Goal: Share content: Share content

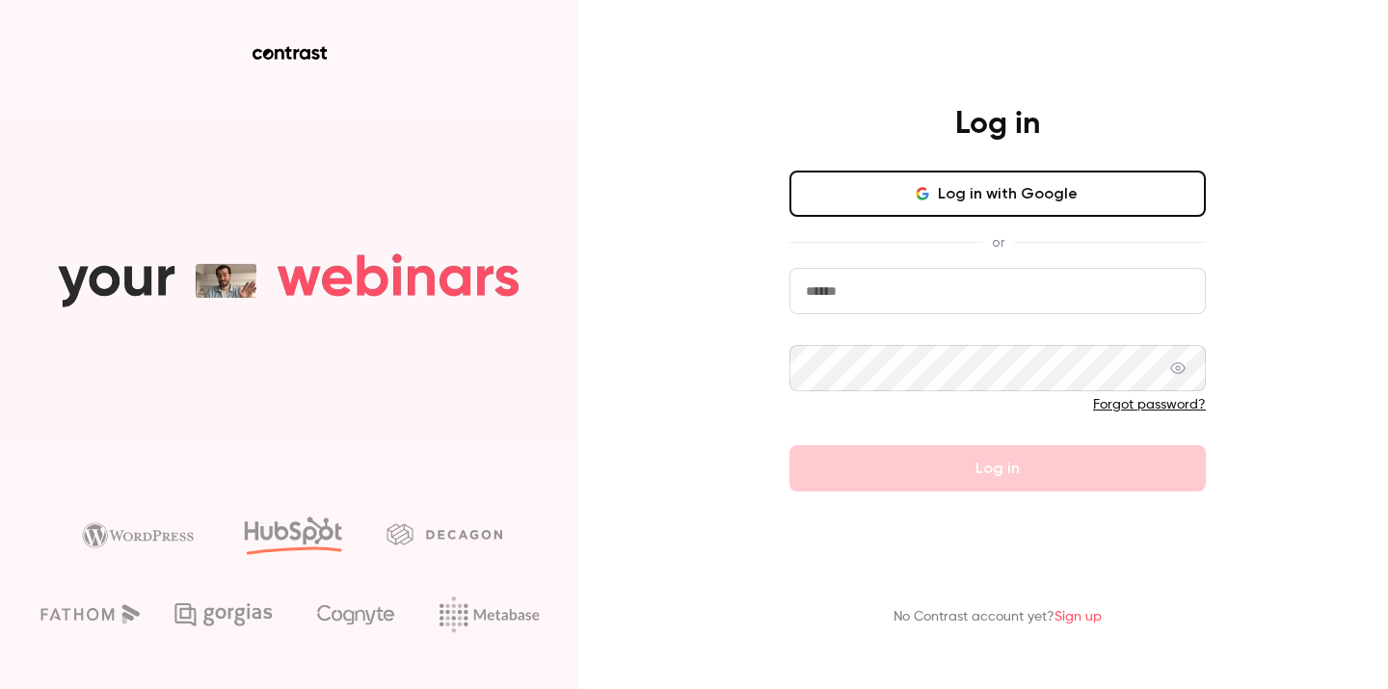
click at [874, 280] on input "email" at bounding box center [998, 291] width 417 height 46
type input "**********"
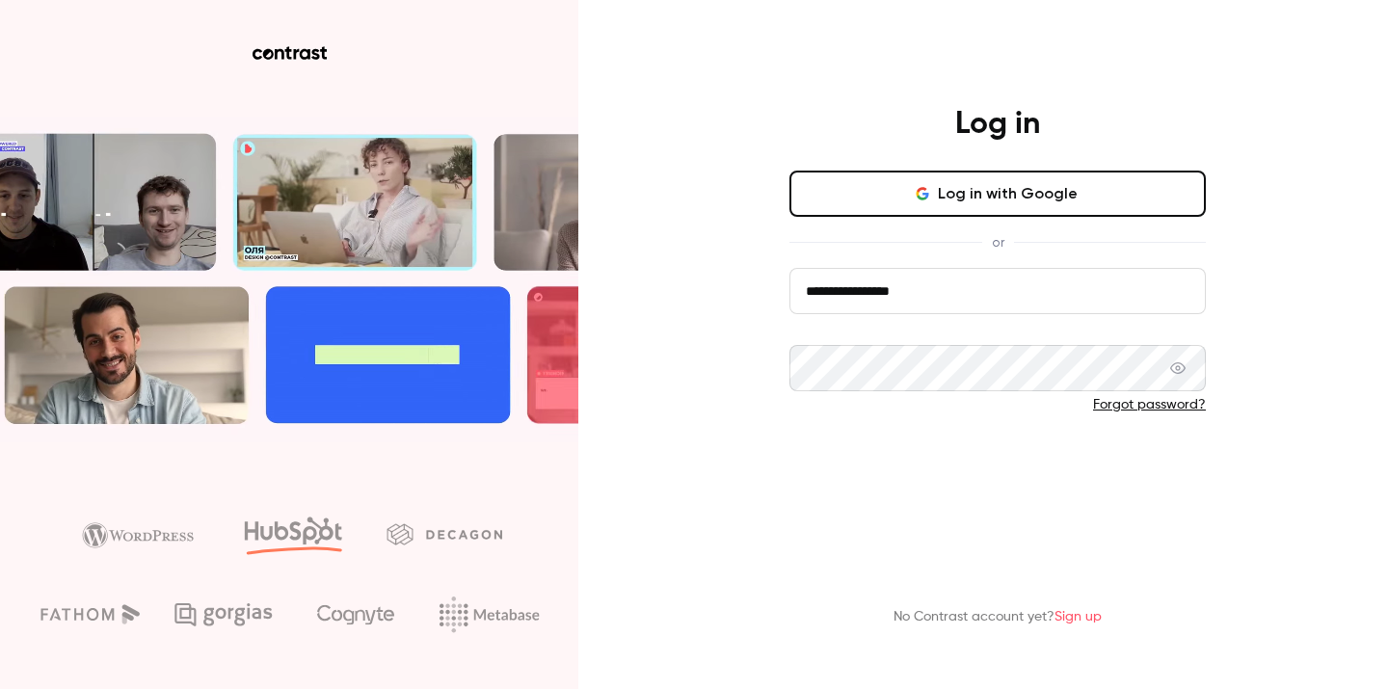
click at [881, 461] on button "Log in" at bounding box center [998, 468] width 417 height 46
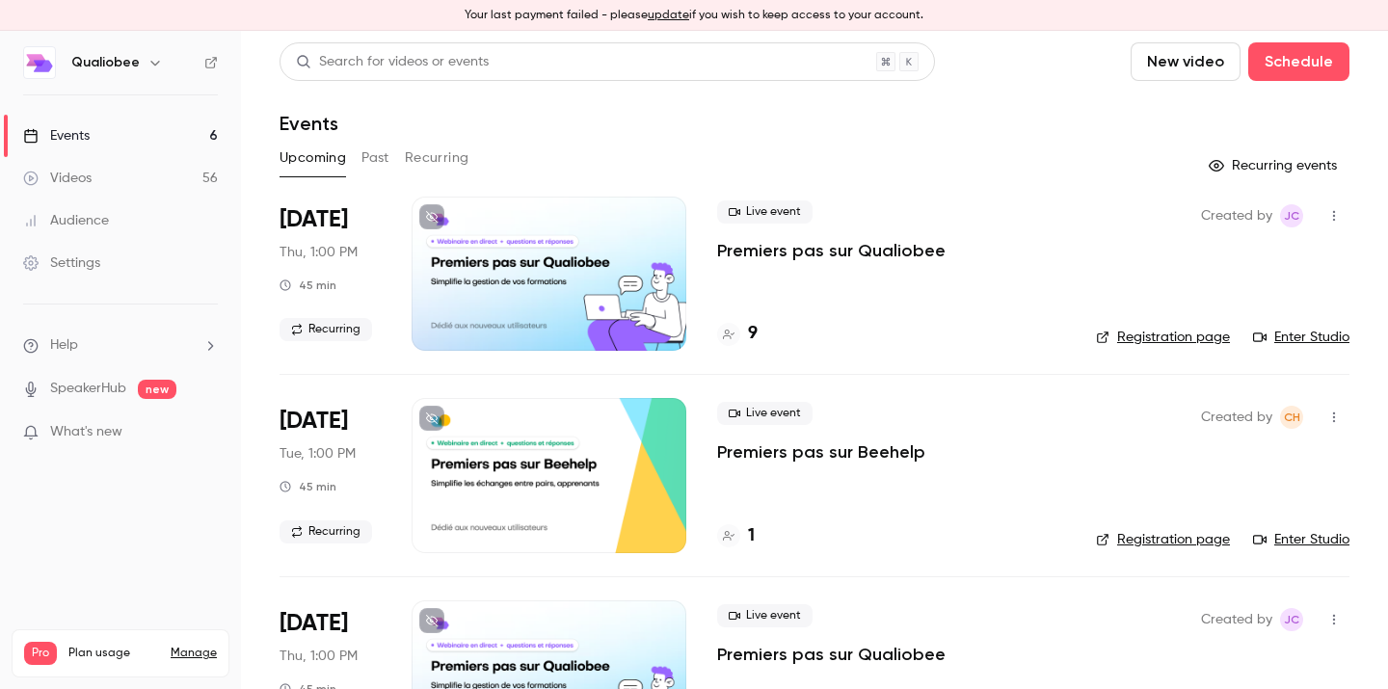
click at [66, 178] on div "Videos" at bounding box center [57, 178] width 68 height 19
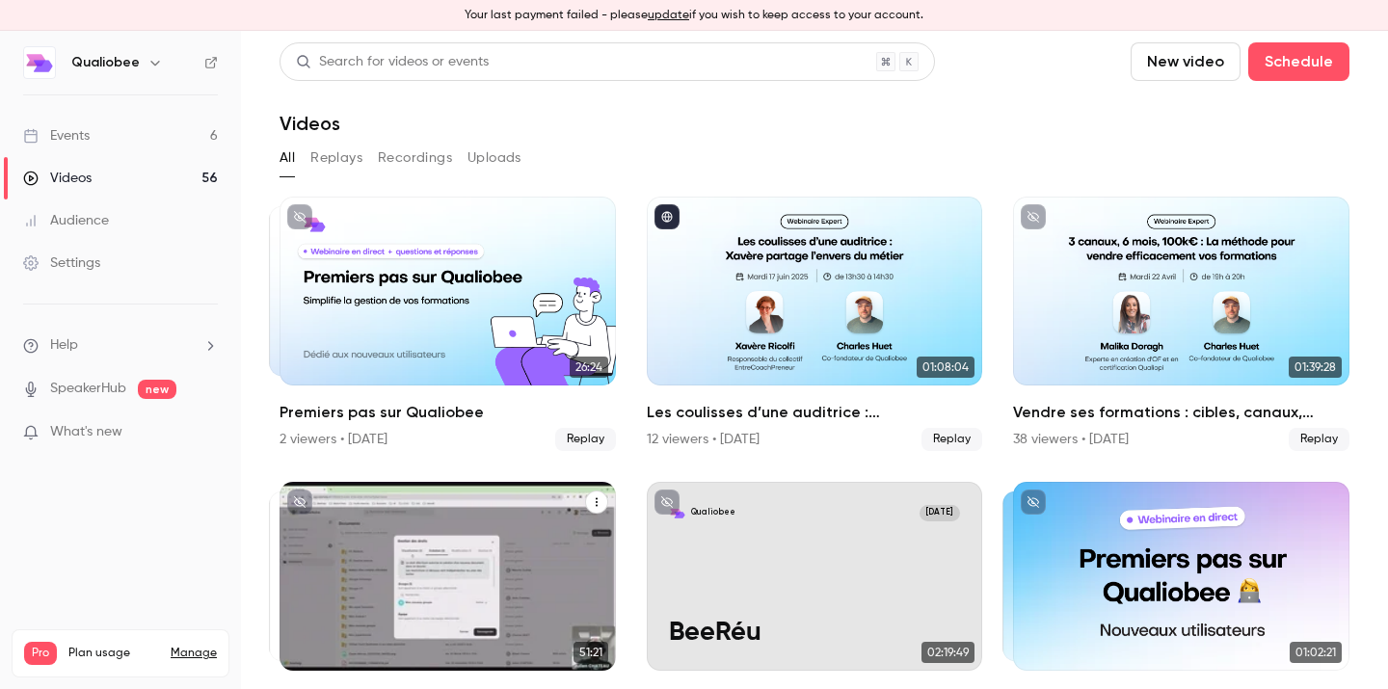
click at [516, 553] on div "Premiers pas sur Beehelp" at bounding box center [448, 576] width 336 height 189
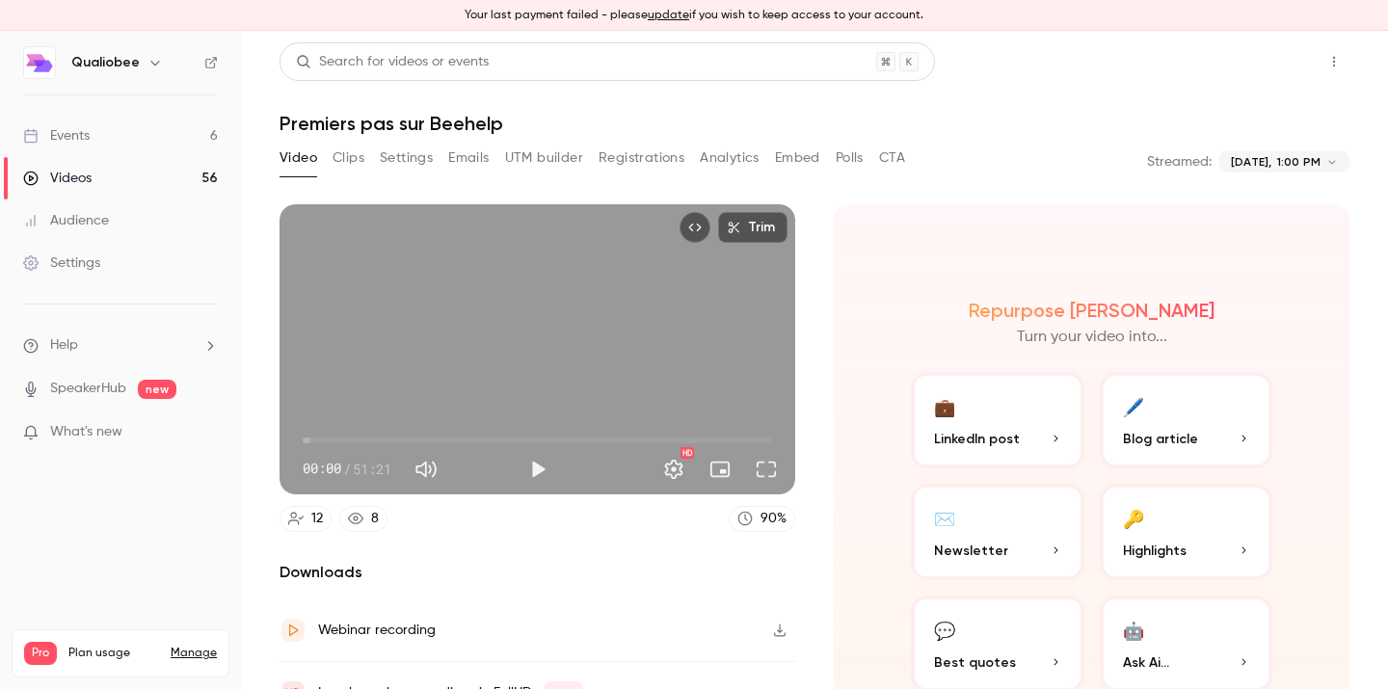
click at [1271, 61] on button "Share" at bounding box center [1265, 61] width 76 height 39
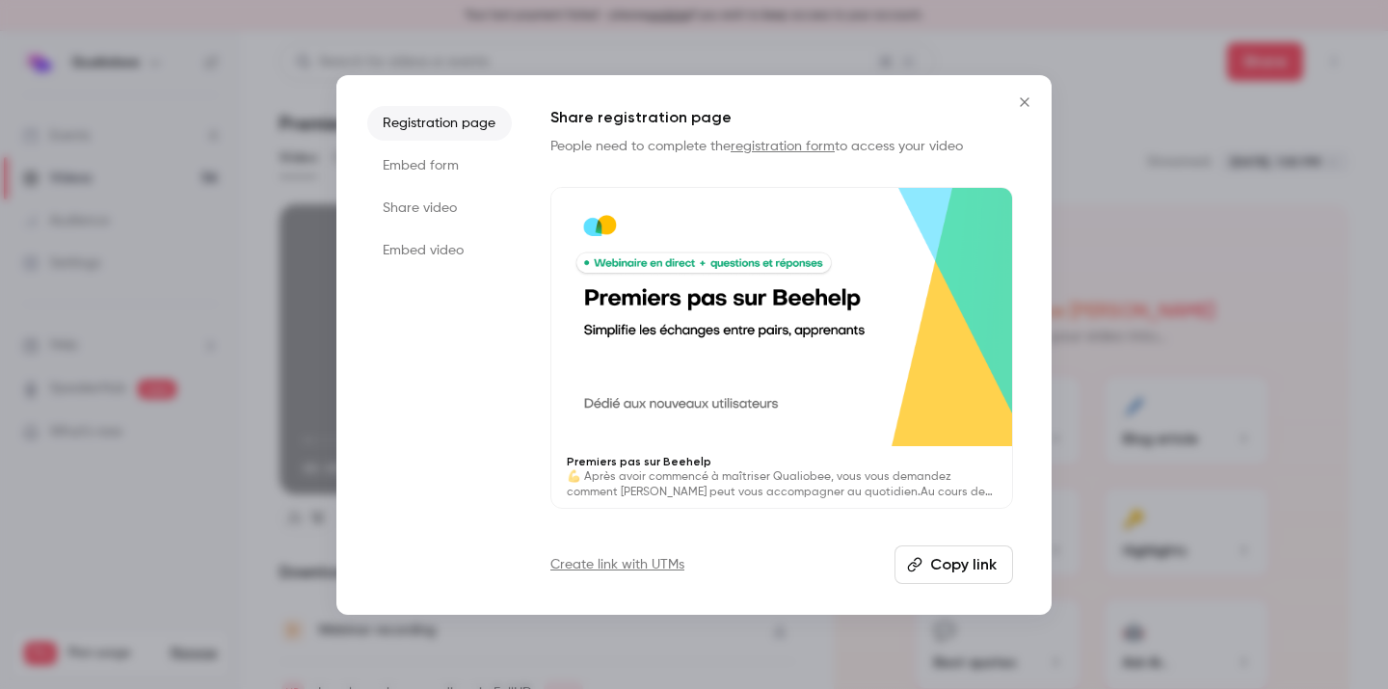
click at [934, 565] on button "Copy link" at bounding box center [954, 565] width 119 height 39
